Goal: Check status: Check status

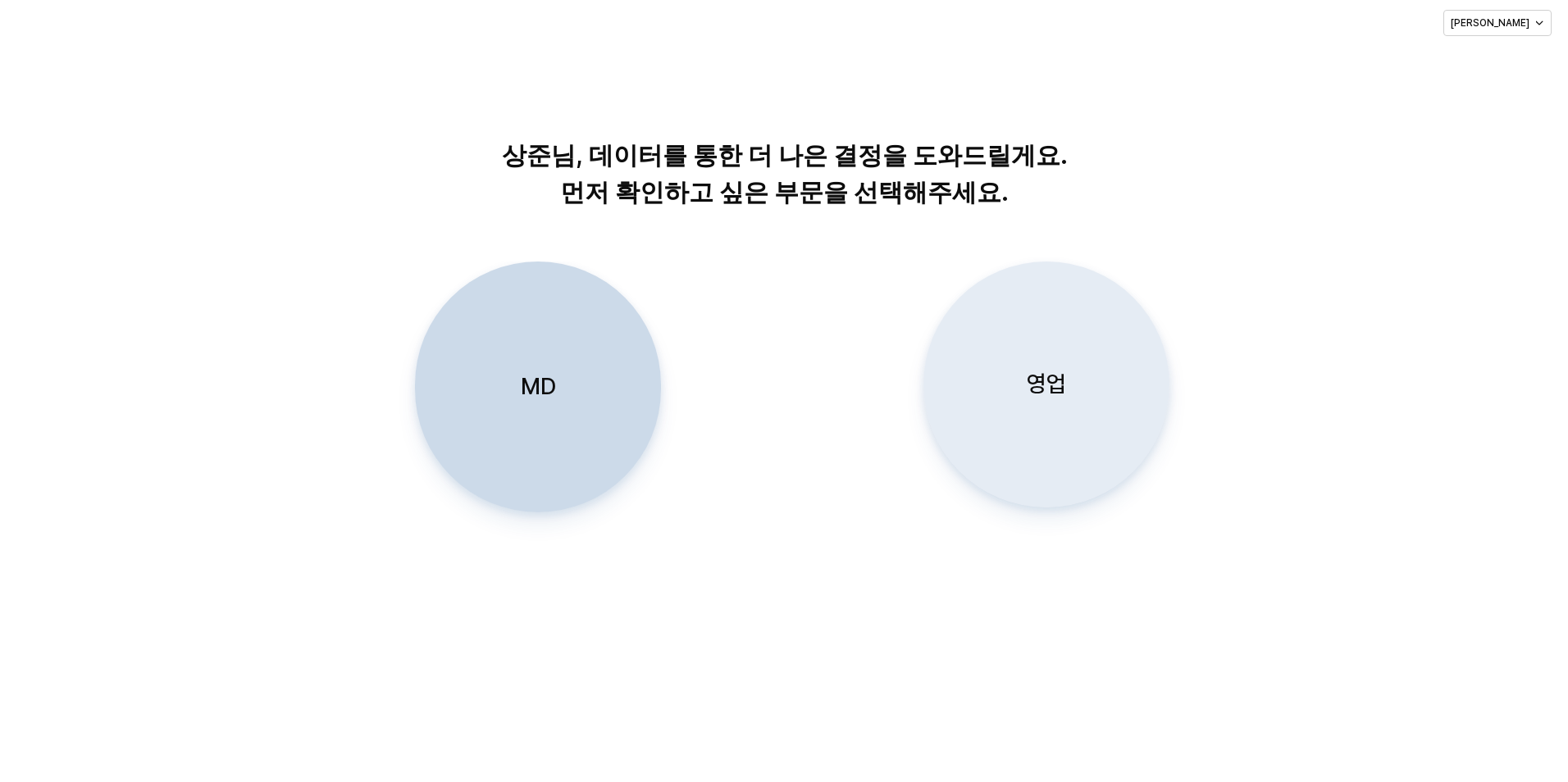
click at [1049, 355] on div "영업" at bounding box center [1046, 384] width 231 height 245
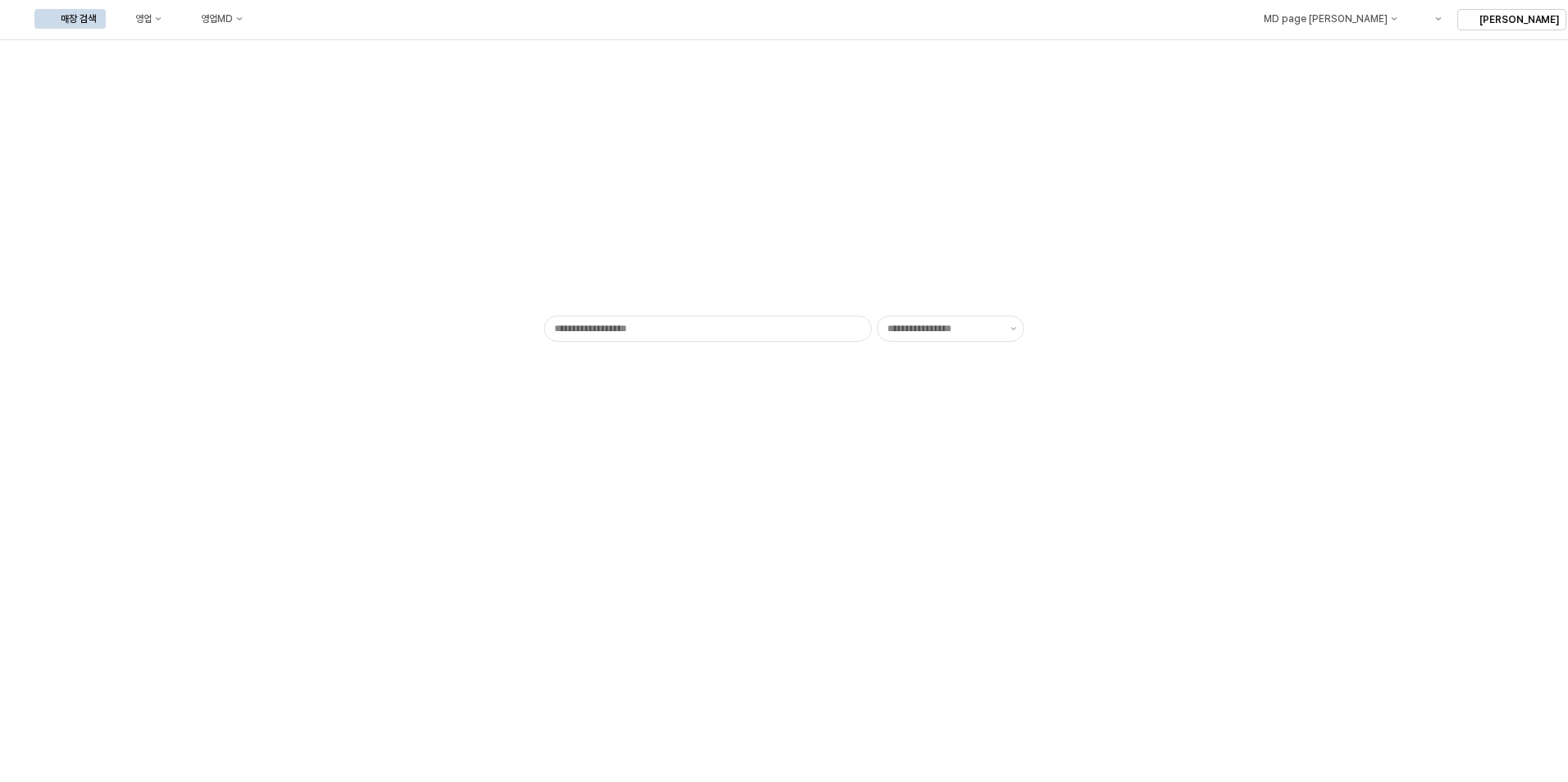
type input "******"
click at [171, 25] on button "영업" at bounding box center [140, 18] width 62 height 19
click at [298, 50] on div "목표매출 달성현황" at bounding box center [323, 50] width 87 height 13
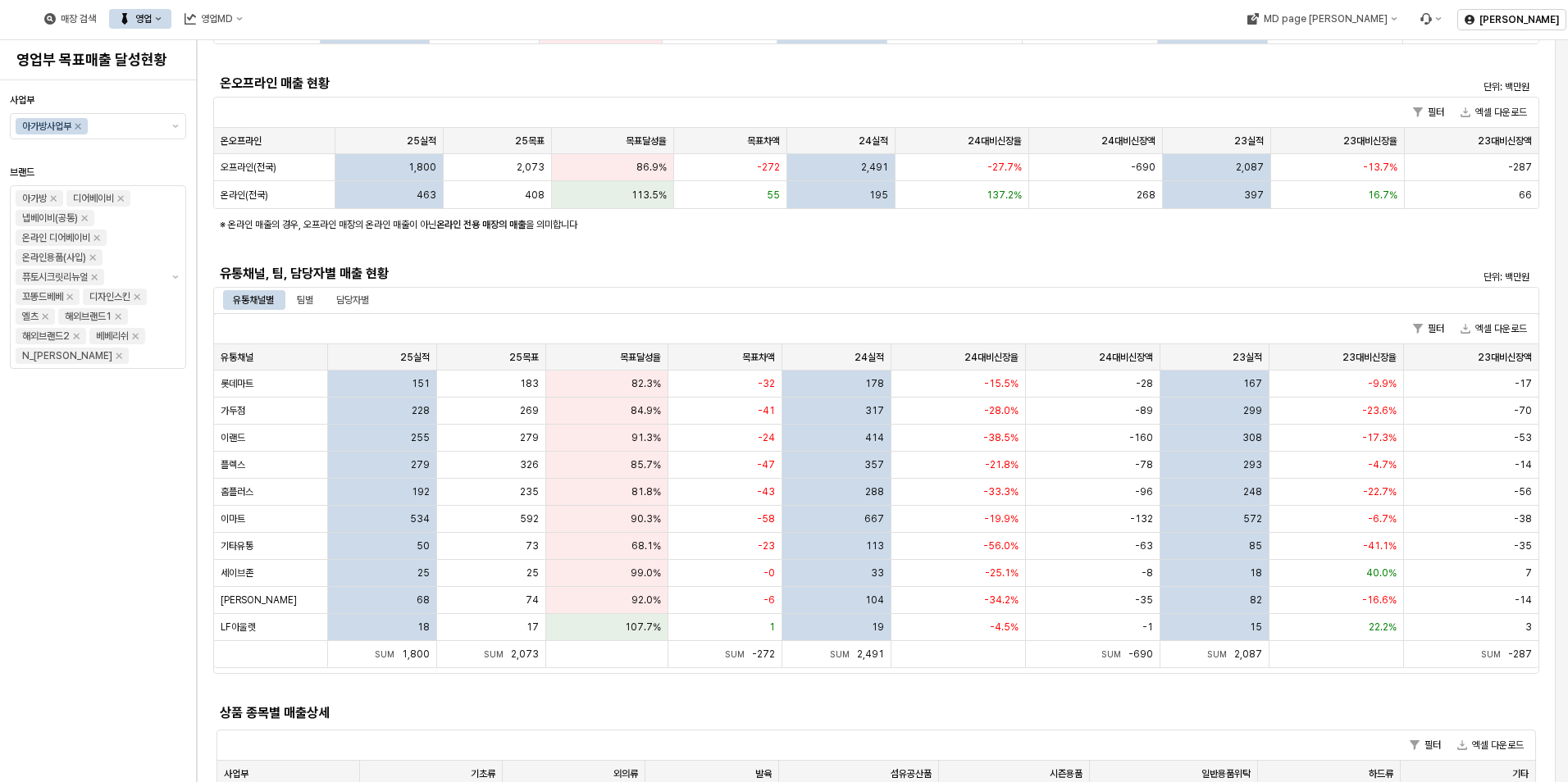
scroll to position [246, 0]
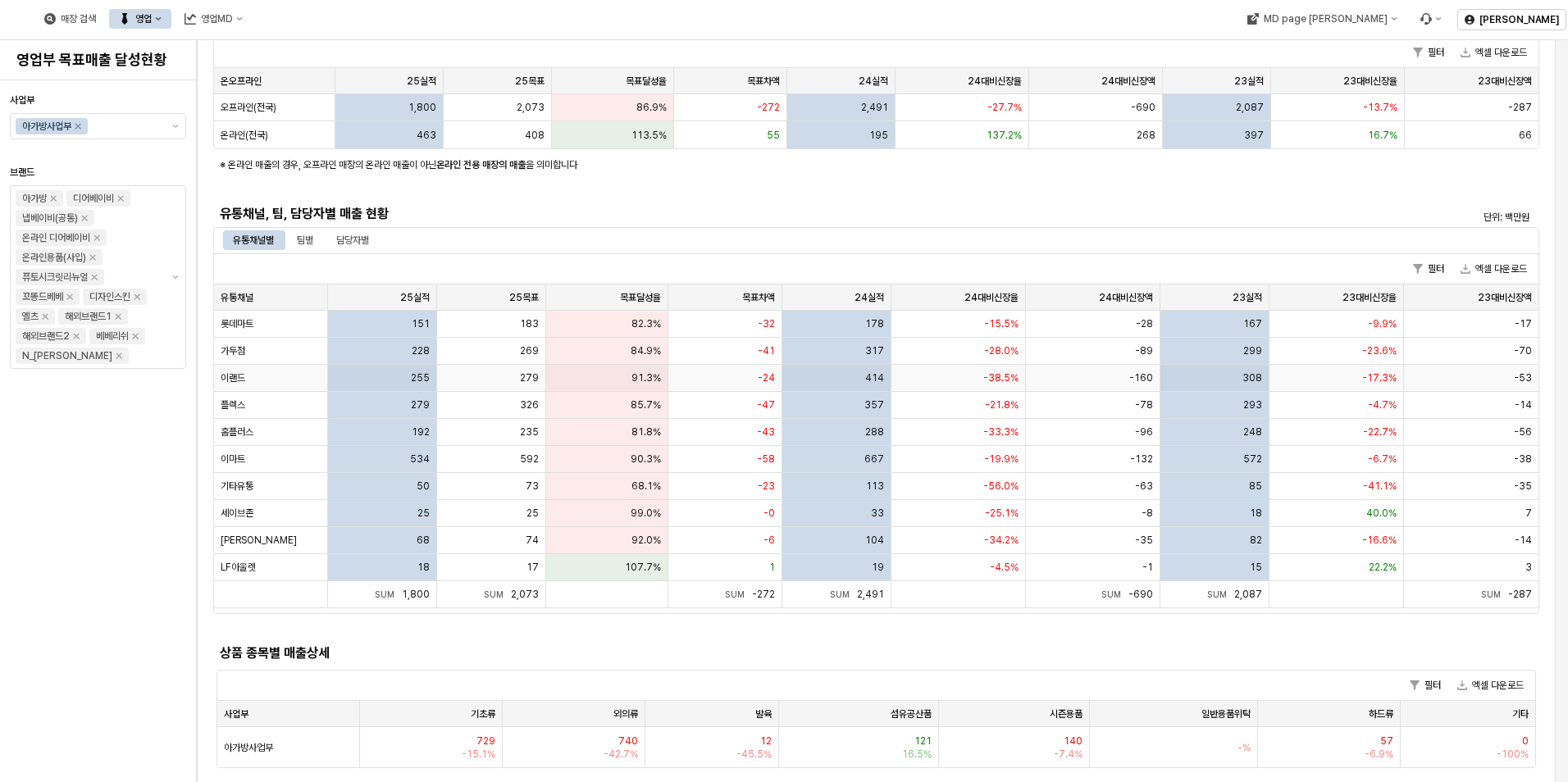
click at [606, 376] on div "91.3%" at bounding box center [607, 379] width 122 height 28
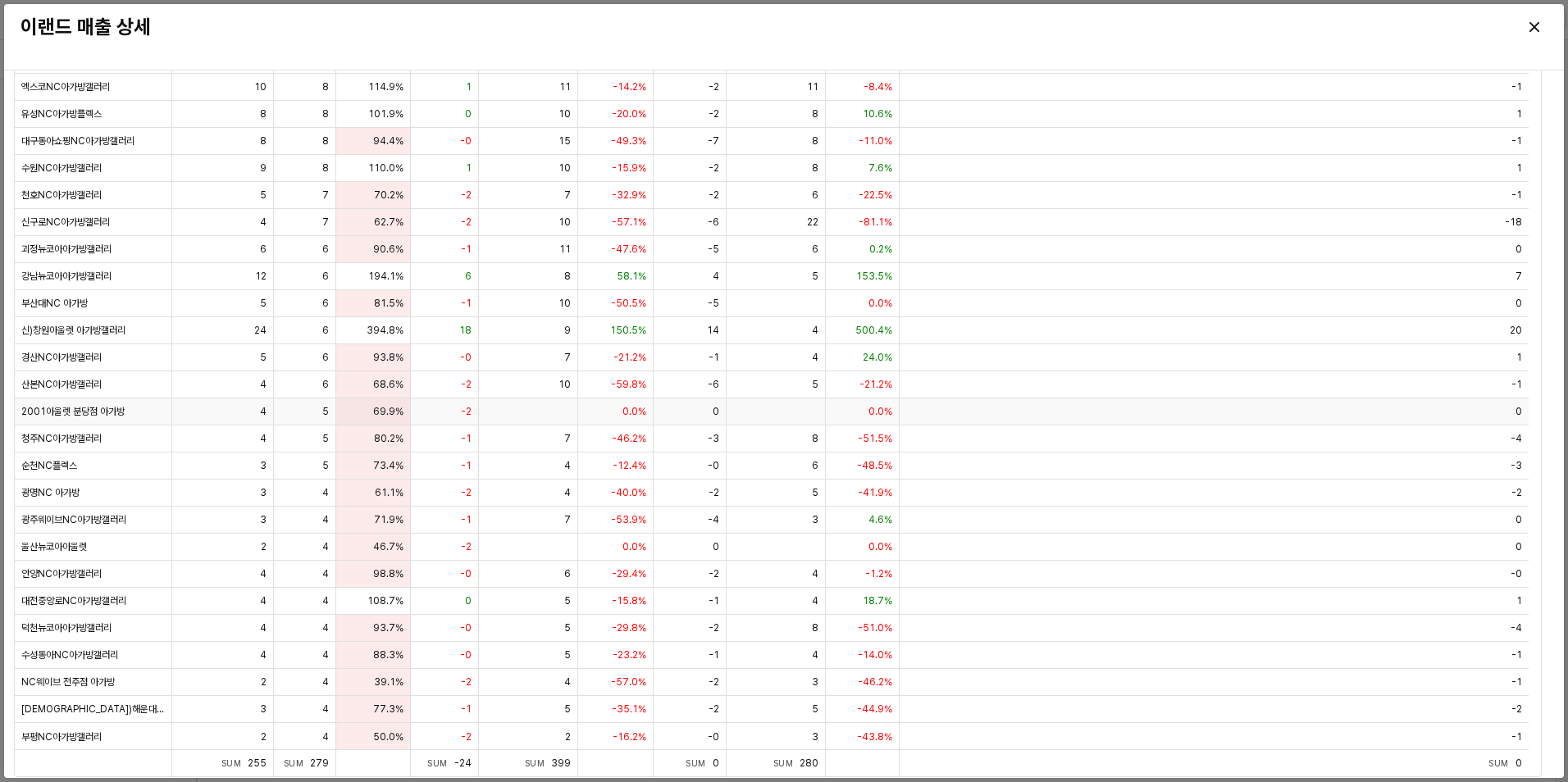
scroll to position [113, 0]
click at [1535, 24] on icon "Close" at bounding box center [1534, 27] width 10 height 10
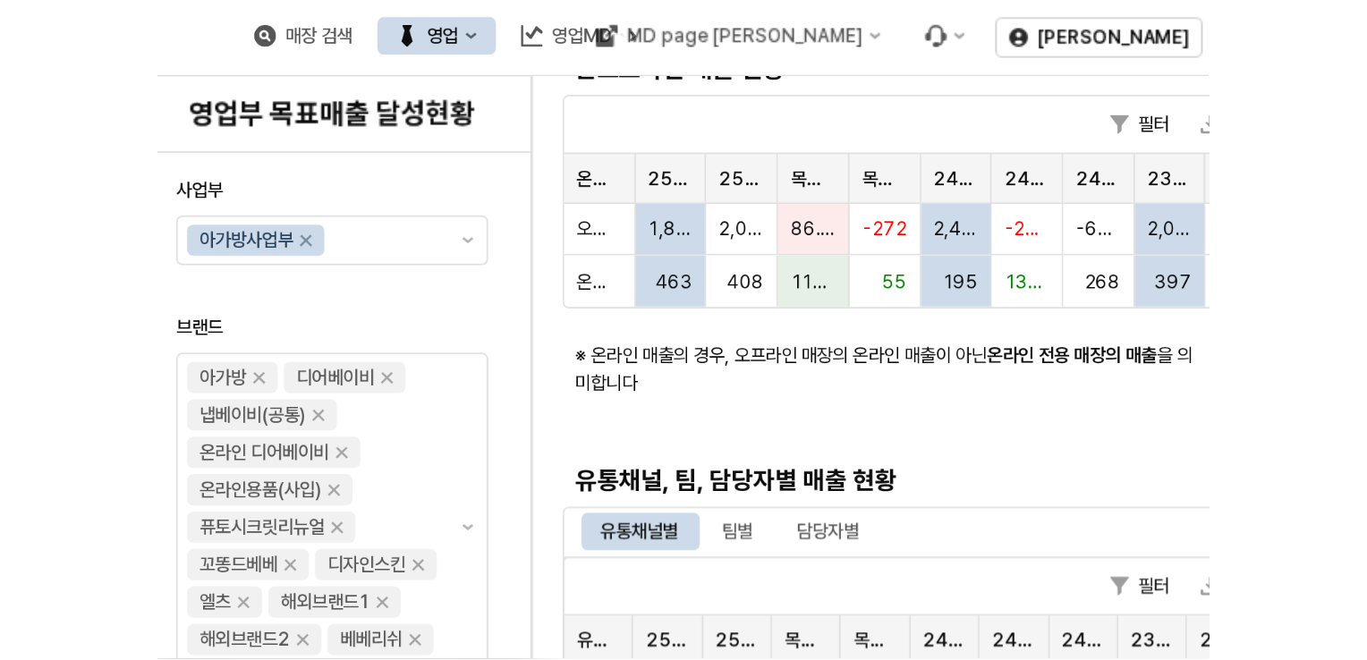
scroll to position [268, 0]
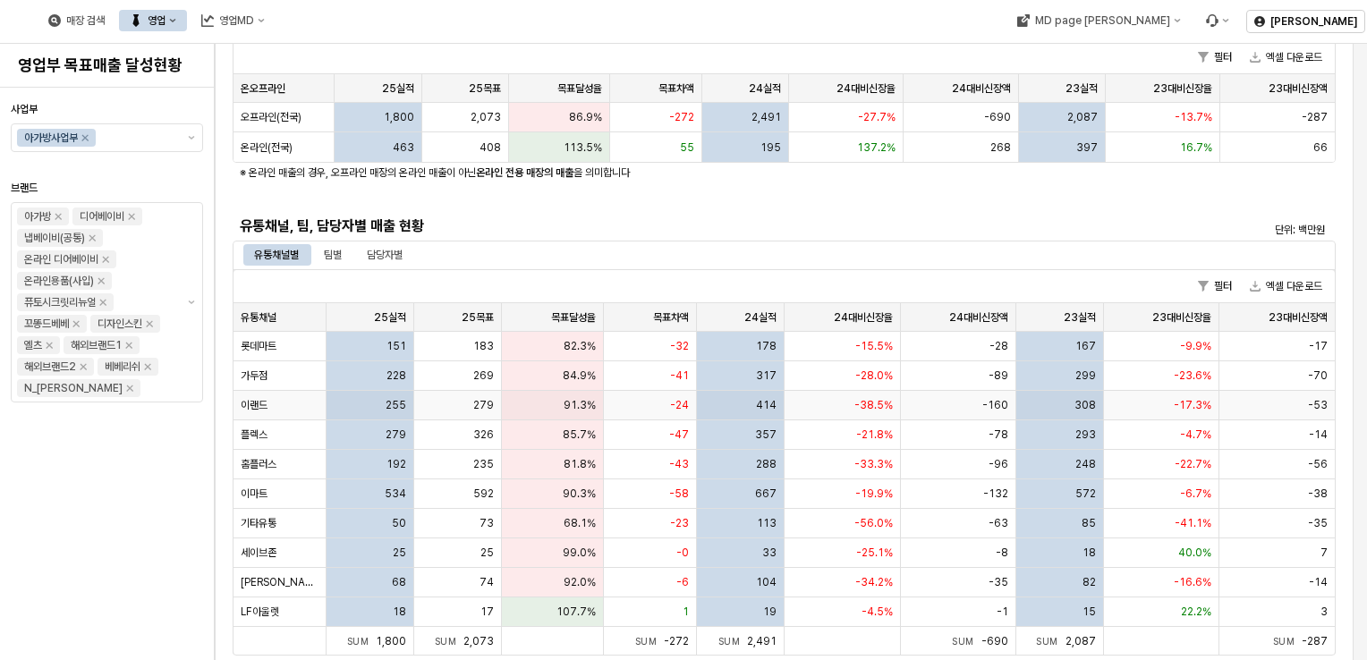
click at [361, 407] on div "255" at bounding box center [371, 406] width 88 height 30
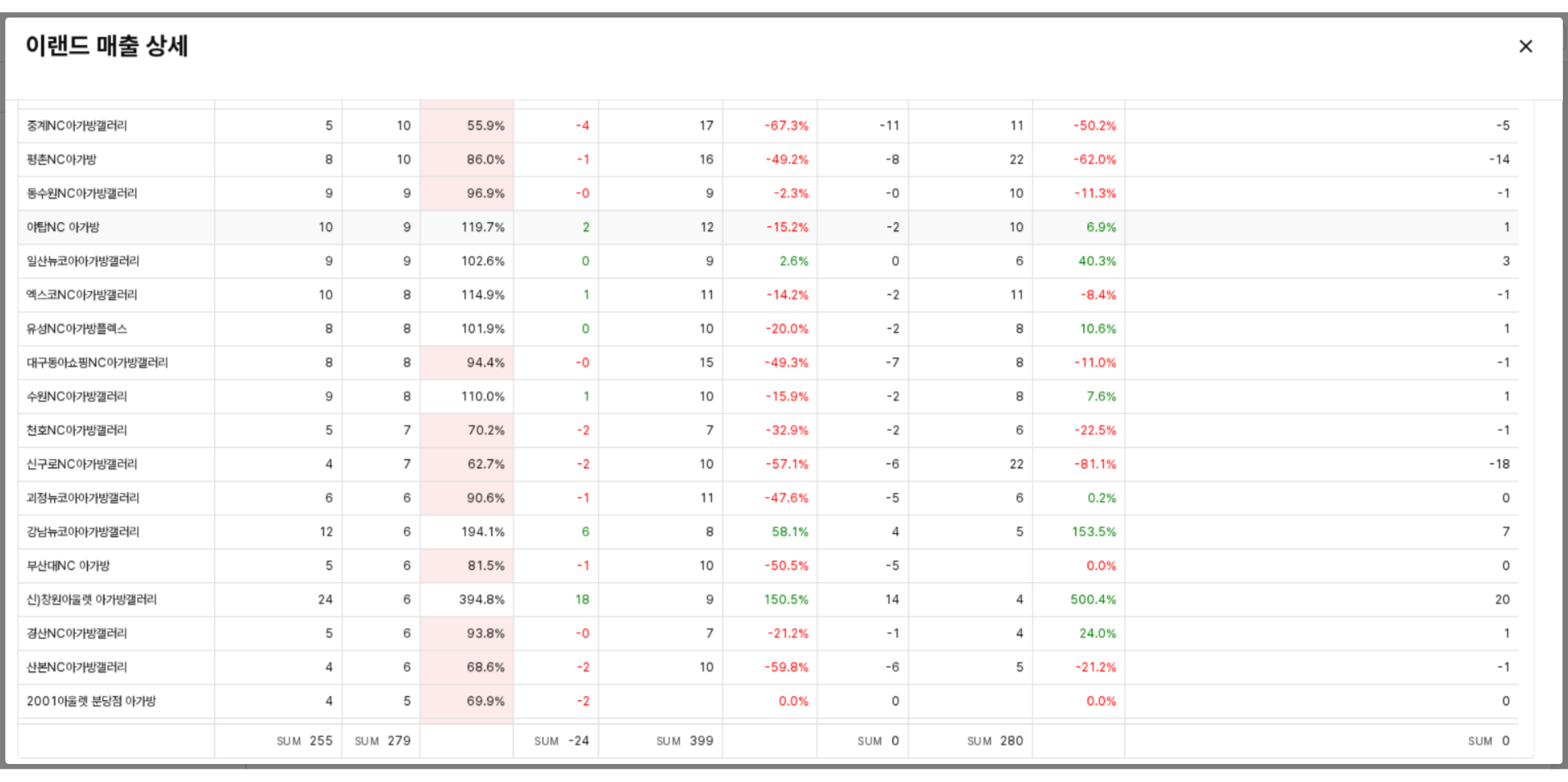
scroll to position [164, 0]
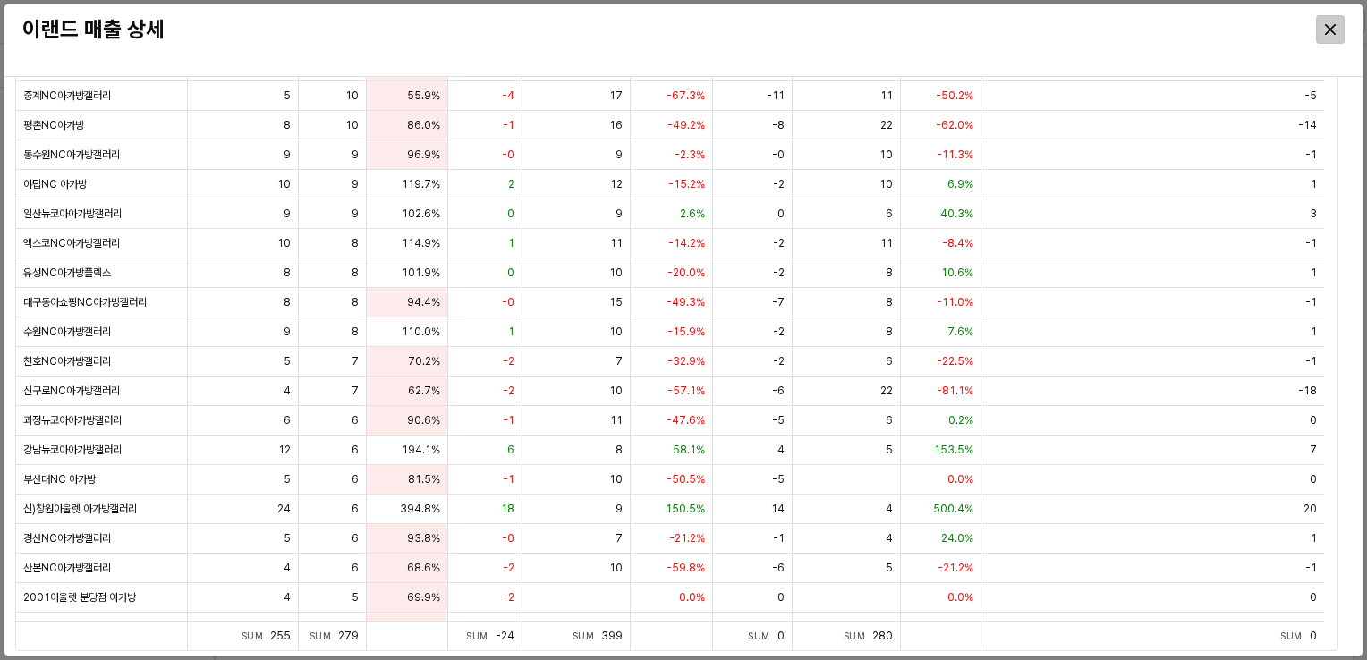
click at [1323, 32] on div "Close" at bounding box center [1330, 29] width 27 height 27
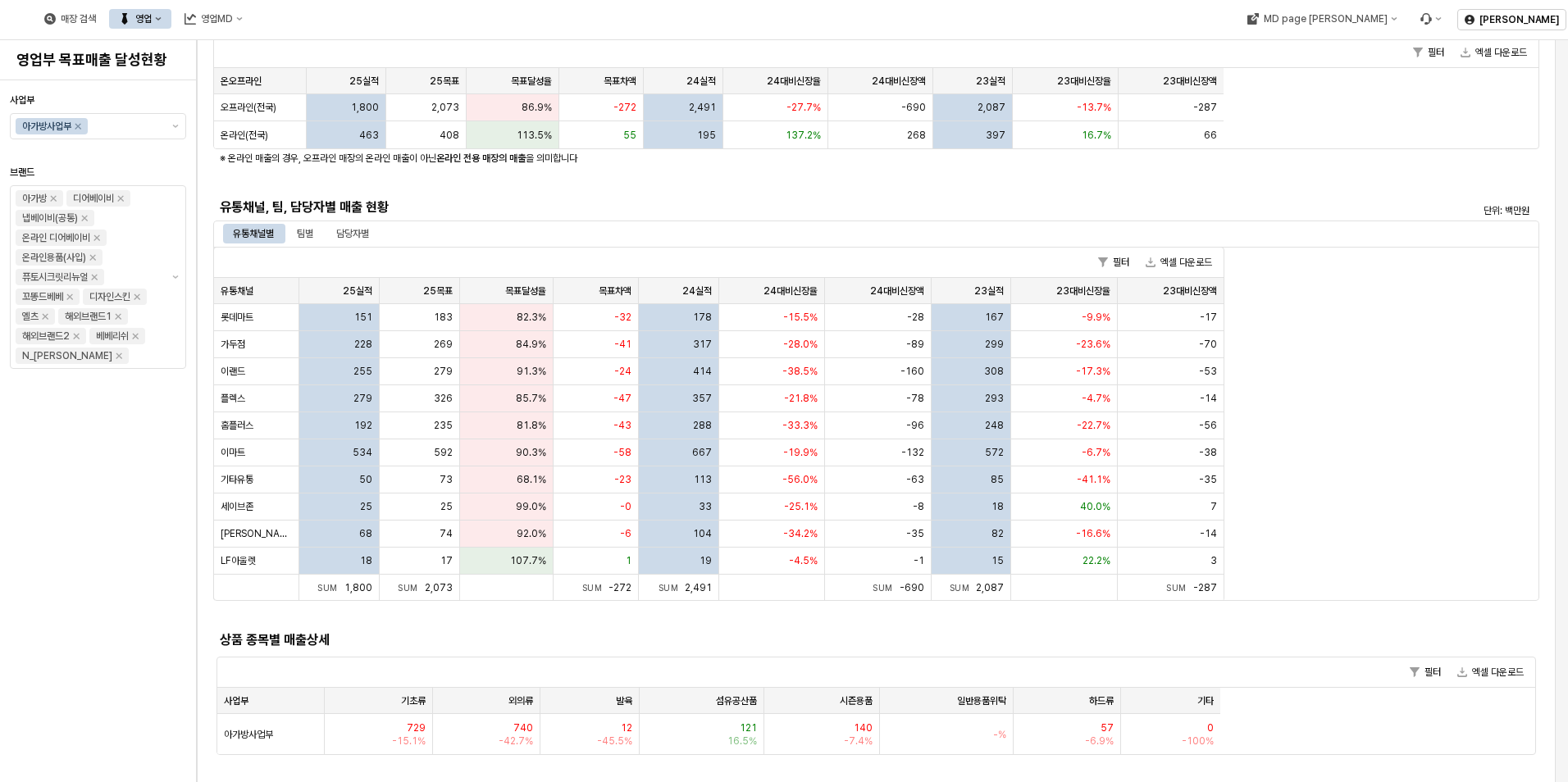
scroll to position [246, 0]
